Goal: Task Accomplishment & Management: Manage account settings

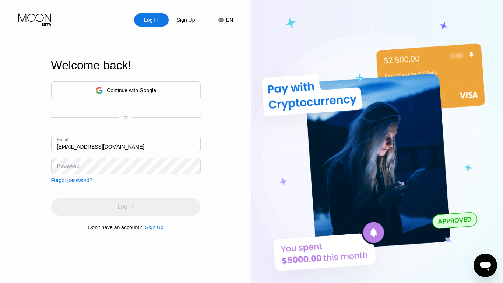
type input "[EMAIL_ADDRESS][DOMAIN_NAME]"
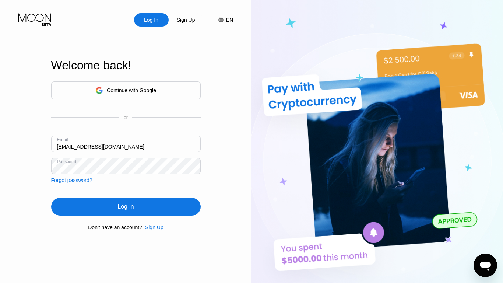
click at [126, 208] on div "Log In" at bounding box center [126, 206] width 16 height 7
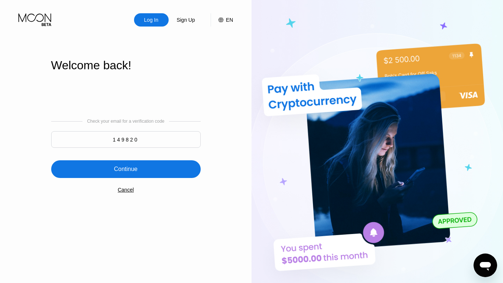
type input "149820"
click at [126, 170] on div "Continue" at bounding box center [126, 168] width 24 height 7
